Goal: Check status

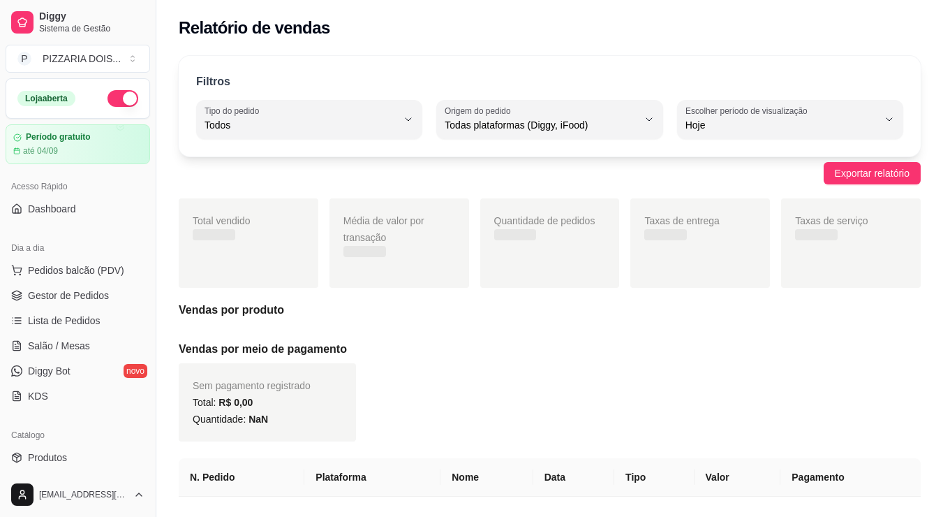
select select "ALL"
select select "0"
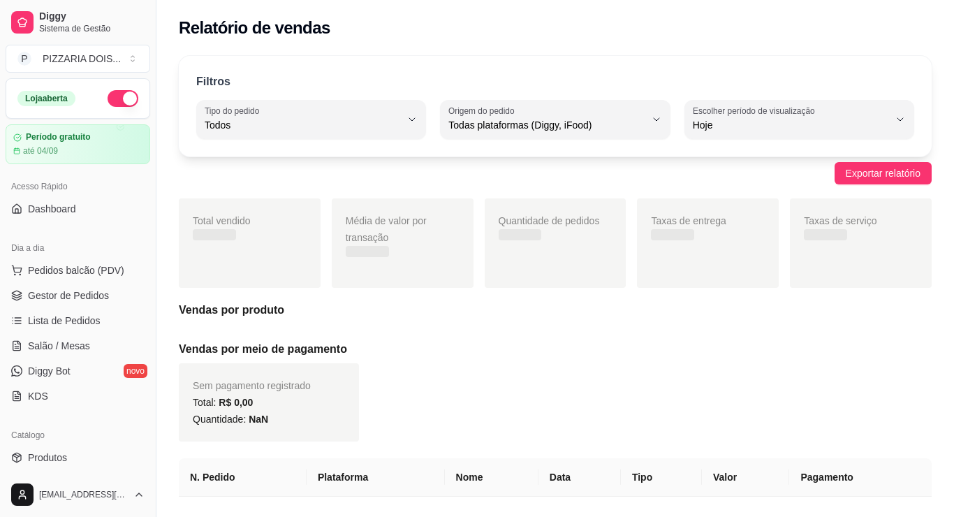
scroll to position [489, 0]
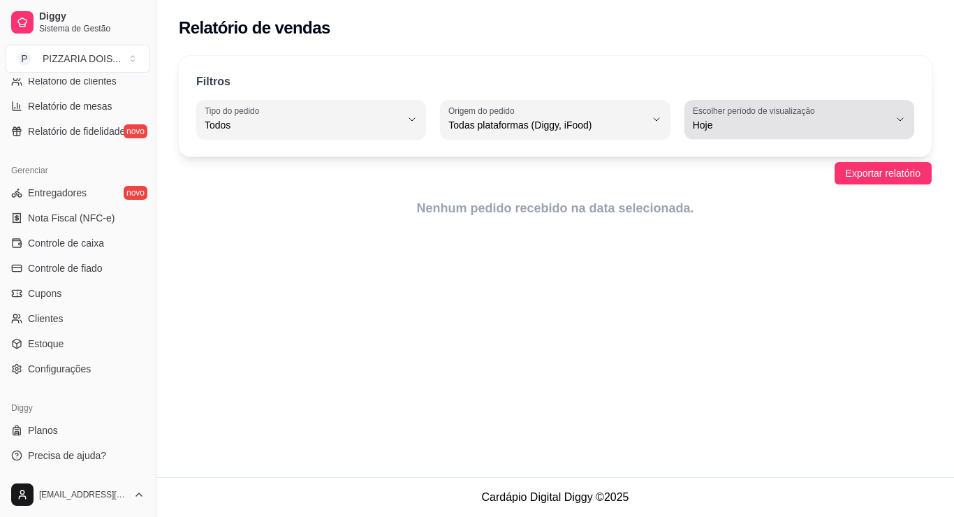
click at [750, 117] on label "Escolher período de visualização" at bounding box center [756, 111] width 126 height 12
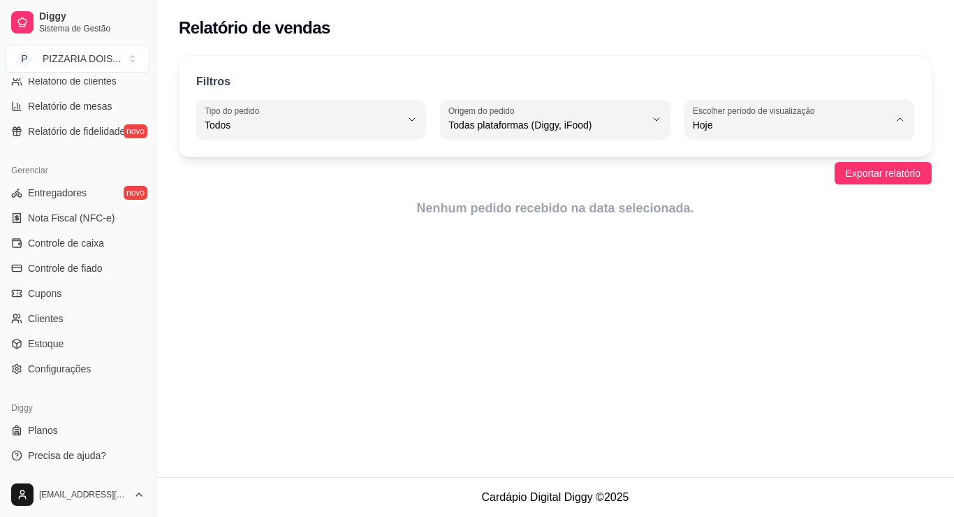
click at [744, 221] on span "Ontem" at bounding box center [793, 215] width 165 height 13
type input "1"
select select "1"
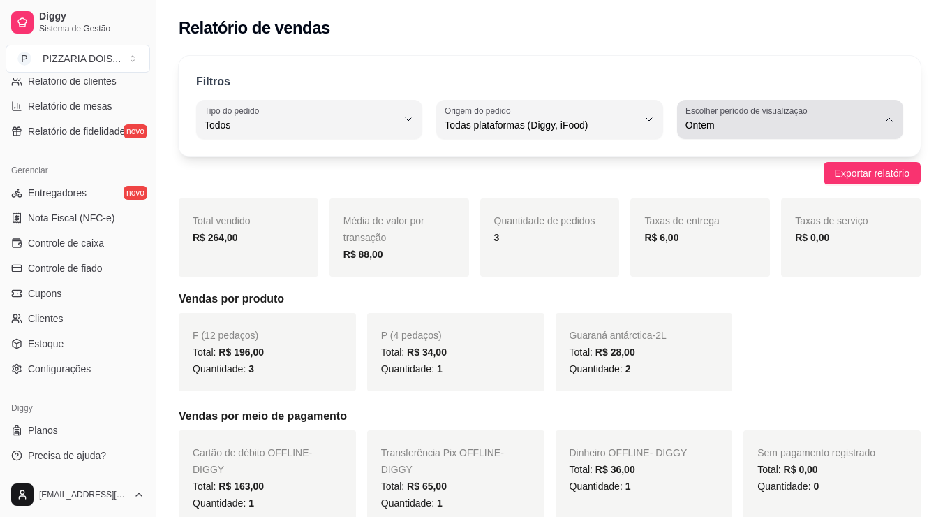
click at [754, 132] on span "Ontem" at bounding box center [782, 125] width 193 height 14
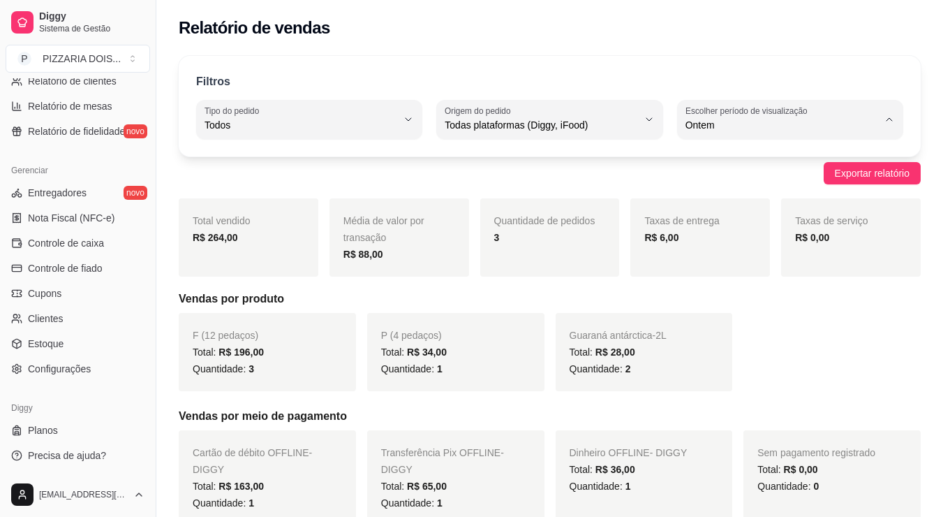
click at [754, 290] on span "30 dias" at bounding box center [784, 283] width 161 height 13
type input "30"
select select "30"
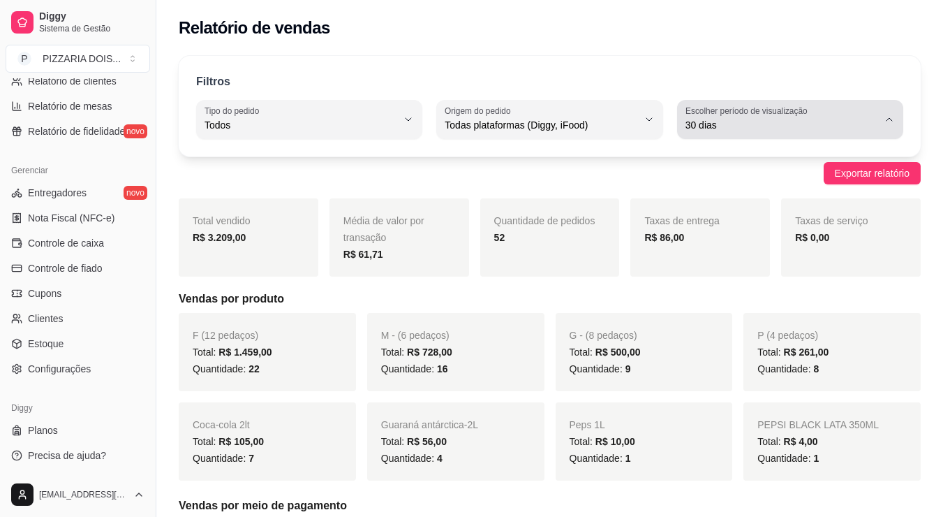
click at [823, 132] on span "30 dias" at bounding box center [782, 125] width 193 height 14
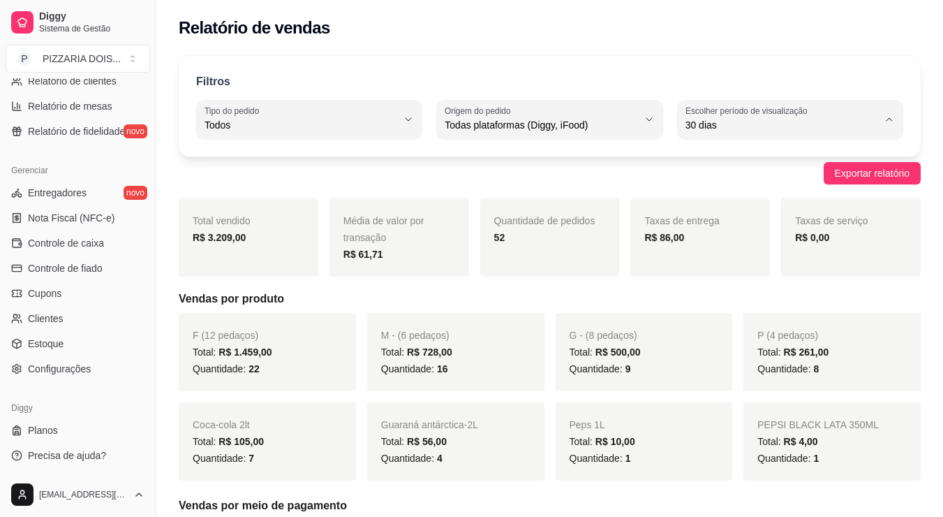
click at [813, 199] on span "Hoje" at bounding box center [784, 192] width 161 height 13
type input "0"
select select "0"
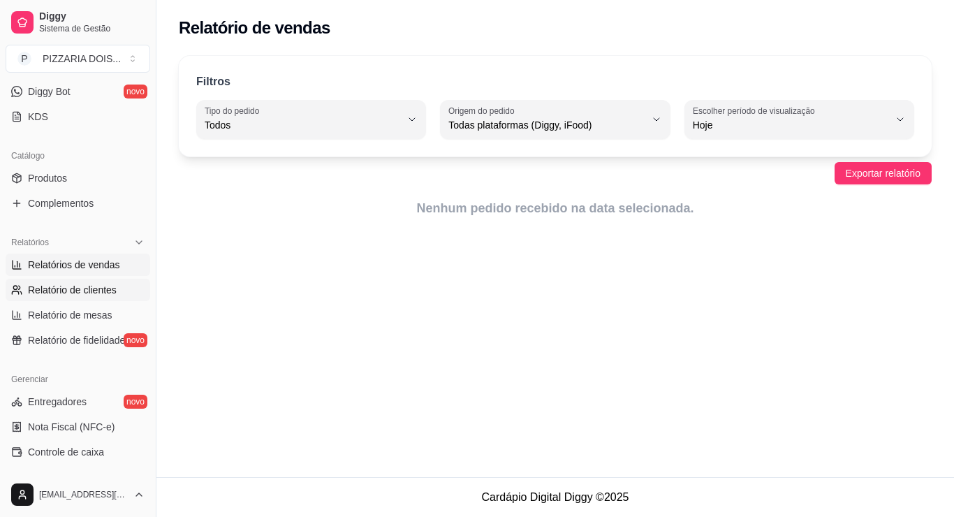
scroll to position [0, 0]
